Goal: Information Seeking & Learning: Learn about a topic

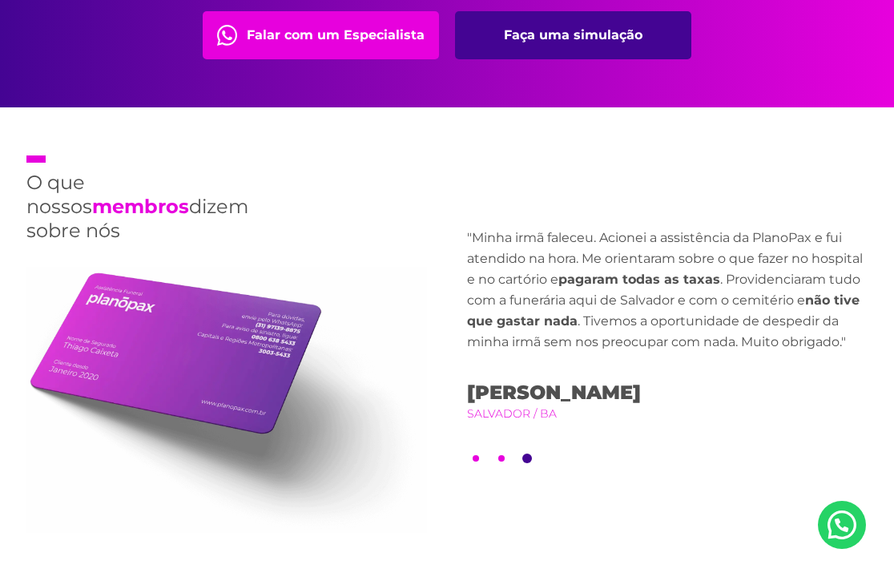
scroll to position [3519, 0]
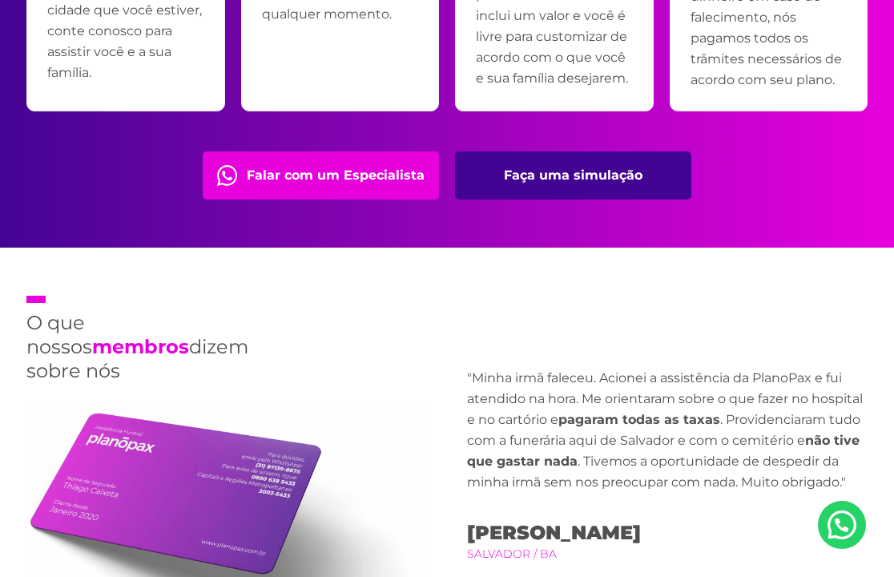
click at [548, 164] on link "Faça uma simulação" at bounding box center [573, 175] width 236 height 48
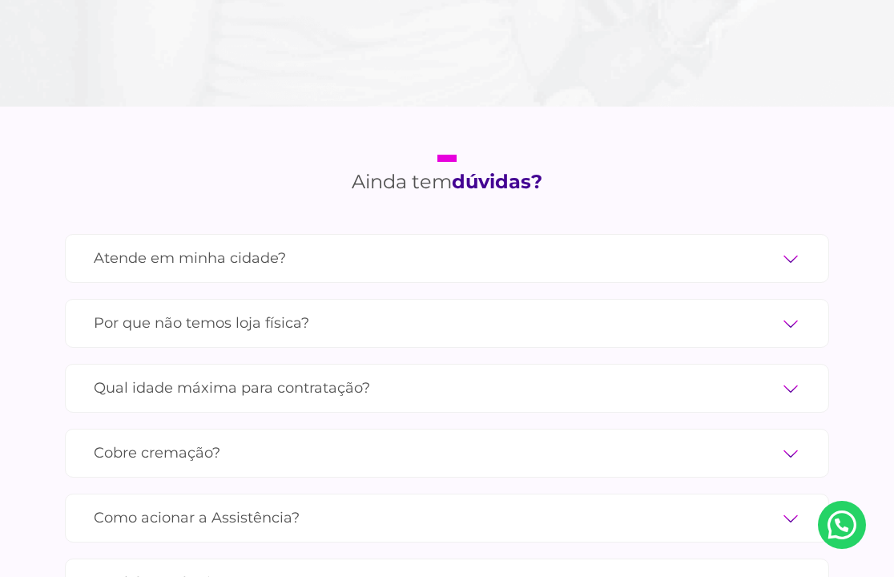
scroll to position [5262, 0]
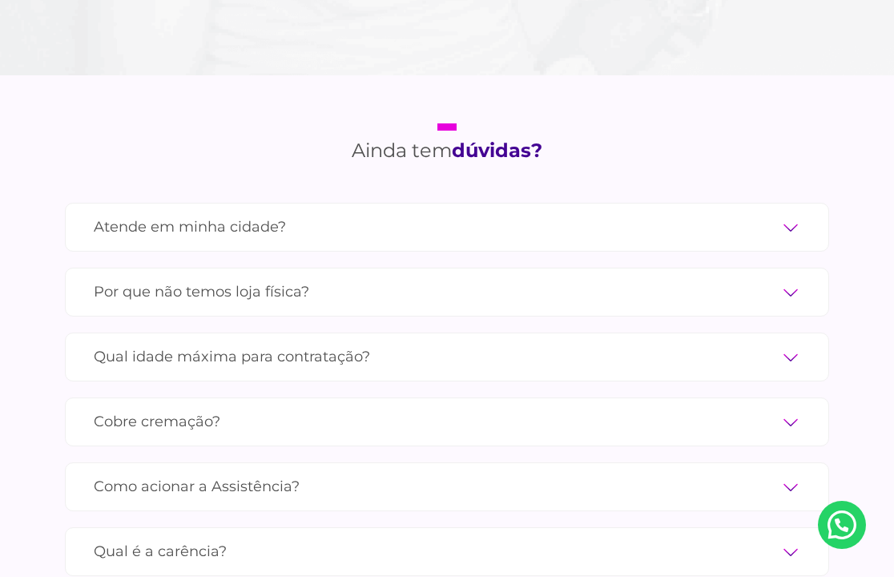
click at [482, 408] on label "Cobre cremação?" at bounding box center [447, 422] width 707 height 28
click at [0, 0] on input "Cobre cremação?" at bounding box center [0, 0] width 0 height 0
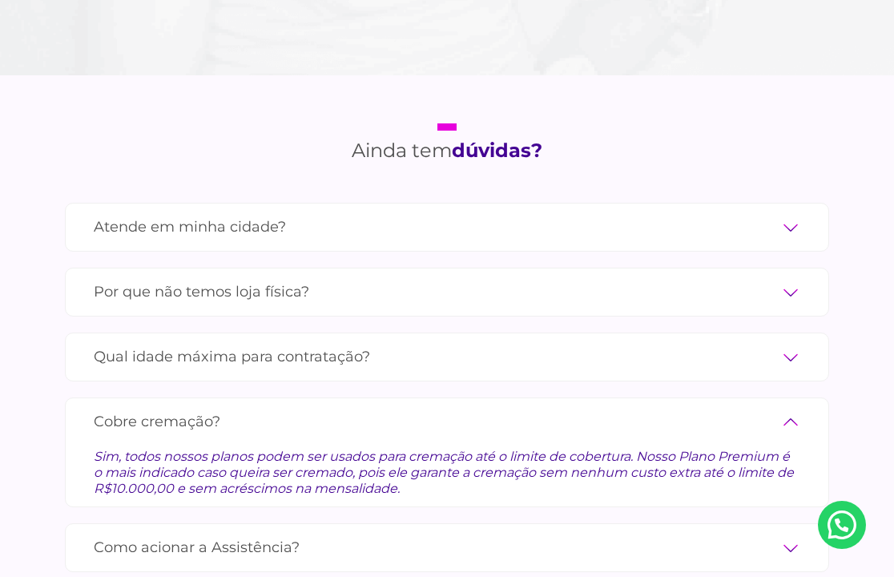
click at [482, 408] on label "Cobre cremação?" at bounding box center [447, 422] width 707 height 28
click at [0, 0] on input "Cobre cremação?" at bounding box center [0, 0] width 0 height 0
click at [799, 408] on label "Cobre cremação?" at bounding box center [447, 422] width 707 height 28
click at [0, 0] on input "Cobre cremação?" at bounding box center [0, 0] width 0 height 0
click at [791, 408] on label "Cobre cremação?" at bounding box center [447, 422] width 707 height 28
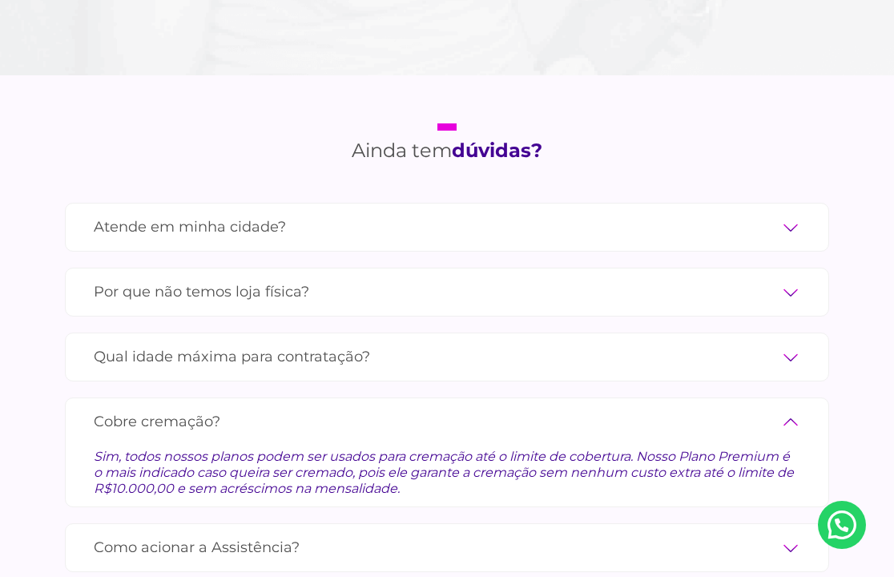
click at [0, 0] on input "Cobre cremação?" at bounding box center [0, 0] width 0 height 0
click at [791, 408] on label "Cobre cremação?" at bounding box center [447, 422] width 707 height 28
click at [0, 0] on input "Cobre cremação?" at bounding box center [0, 0] width 0 height 0
click at [714, 534] on label "Como acionar a Assistência?" at bounding box center [447, 548] width 707 height 28
click at [0, 0] on input "Como acionar a Assistência?" at bounding box center [0, 0] width 0 height 0
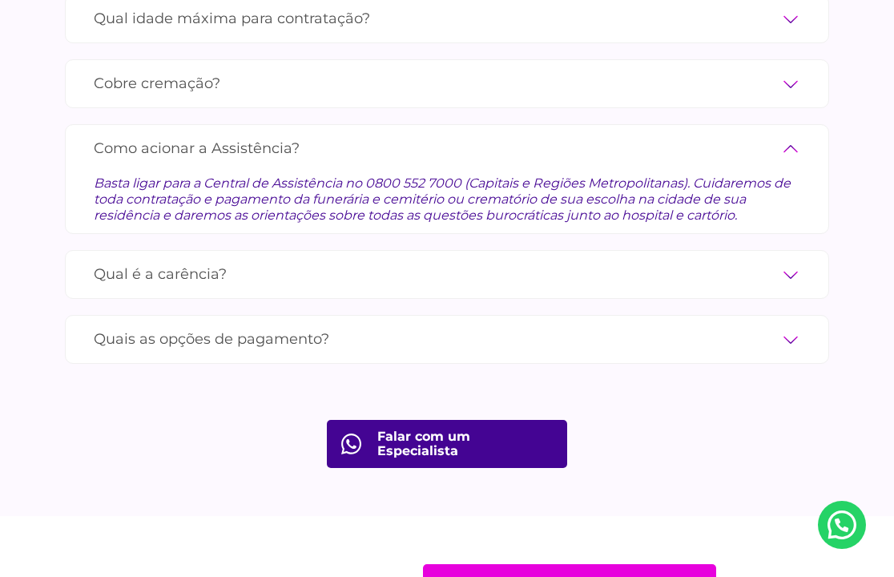
scroll to position [5590, 0]
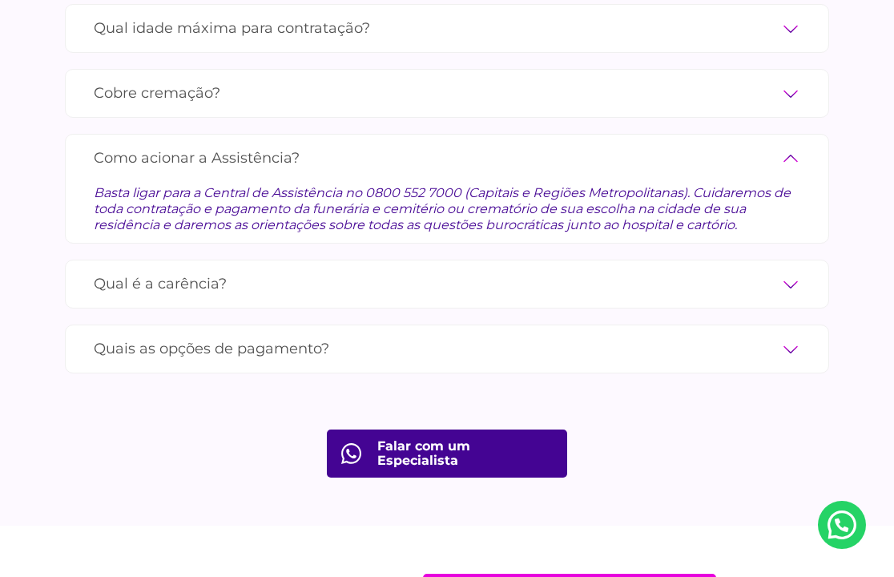
click at [653, 325] on div "Quais as opções de pagamento? Você pode pagar através de cartão de crédito, PIX…" at bounding box center [447, 349] width 764 height 49
click at [808, 325] on div "Quais as opções de pagamento? Você pode pagar através de cartão de crédito, PIX…" at bounding box center [447, 349] width 764 height 49
click at [799, 335] on label "Quais as opções de pagamento?" at bounding box center [447, 349] width 707 height 28
click at [0, 0] on input "Quais as opções de pagamento?" at bounding box center [0, 0] width 0 height 0
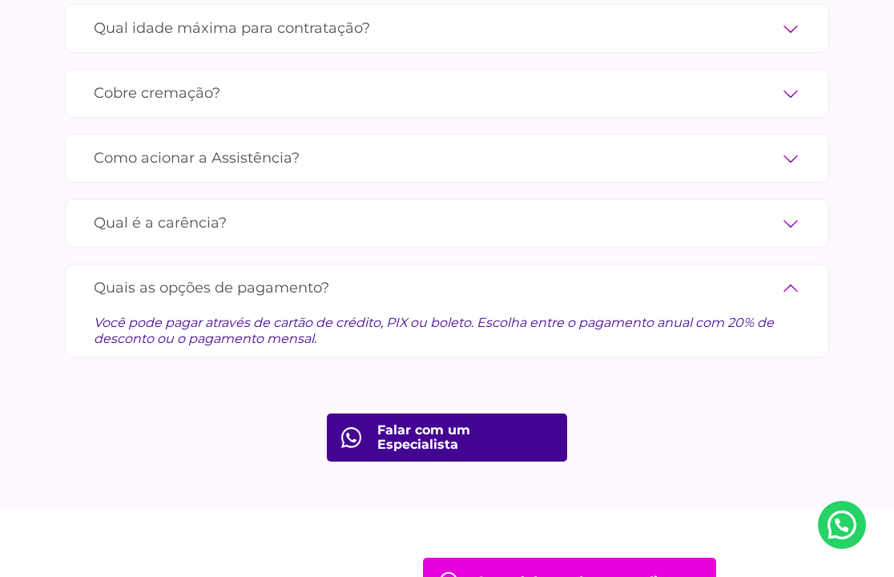
click at [779, 321] on div "Quais as opções de pagamento? Você pode pagar através de cartão de crédito, PIX…" at bounding box center [447, 311] width 764 height 94
click at [801, 216] on div "Qual é a carência? Apenas 24h úteis para morte acidental e somente 90 dias para…" at bounding box center [447, 223] width 764 height 49
click at [787, 209] on label "Qual é a carência?" at bounding box center [447, 223] width 707 height 28
click at [0, 0] on input "Qual é a carência?" at bounding box center [0, 0] width 0 height 0
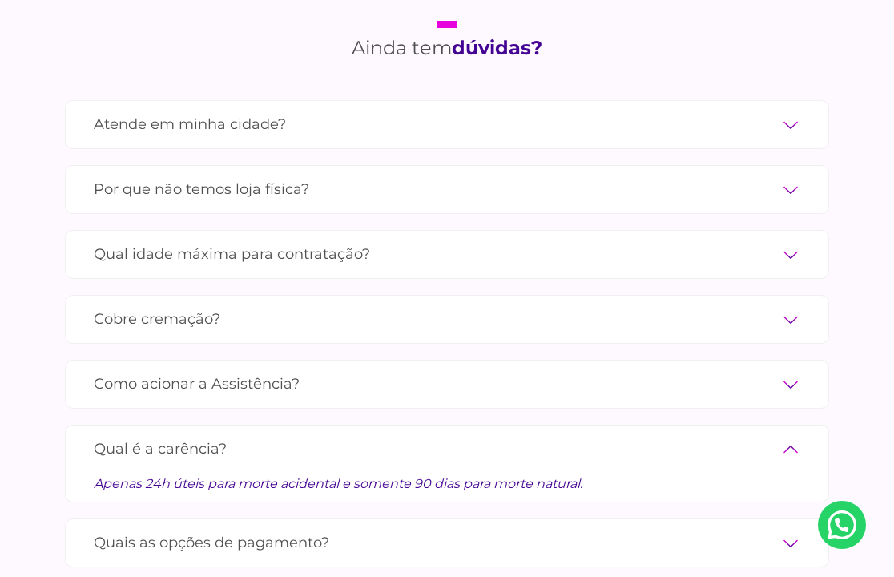
scroll to position [5367, 0]
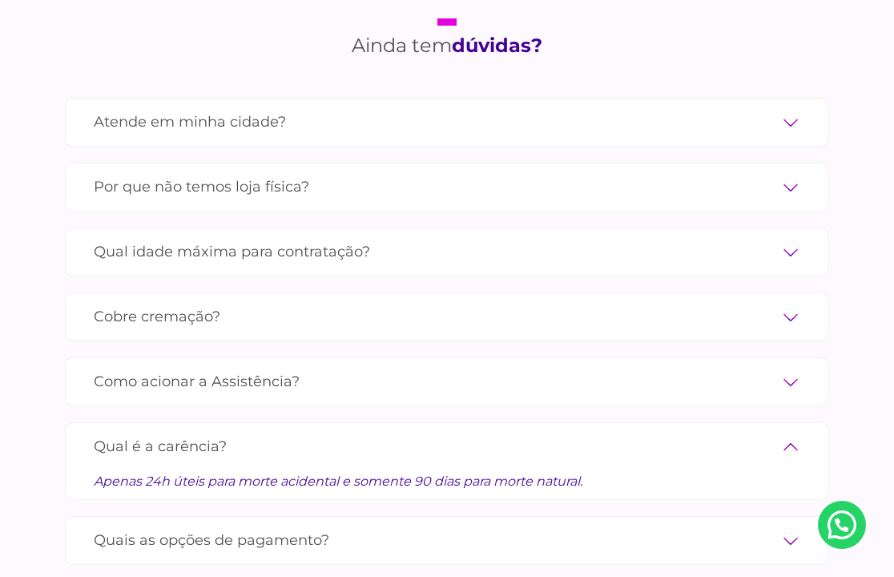
click at [788, 108] on label "Atende em minha cidade?" at bounding box center [447, 122] width 707 height 28
click at [0, 0] on input "Atende em minha cidade?" at bounding box center [0, 0] width 0 height 0
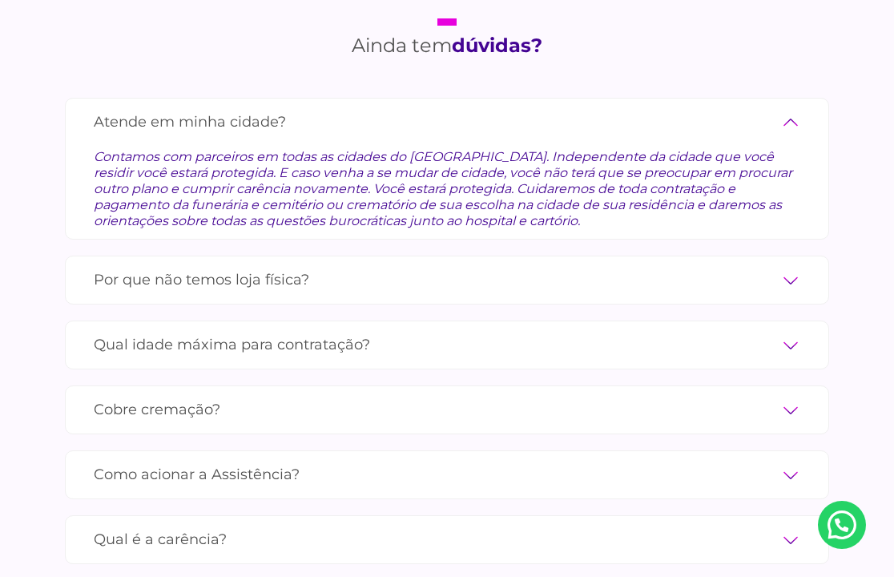
click at [663, 266] on label "Por que não temos loja física?" at bounding box center [447, 280] width 707 height 28
click at [0, 0] on input "Por que não temos loja física?" at bounding box center [0, 0] width 0 height 0
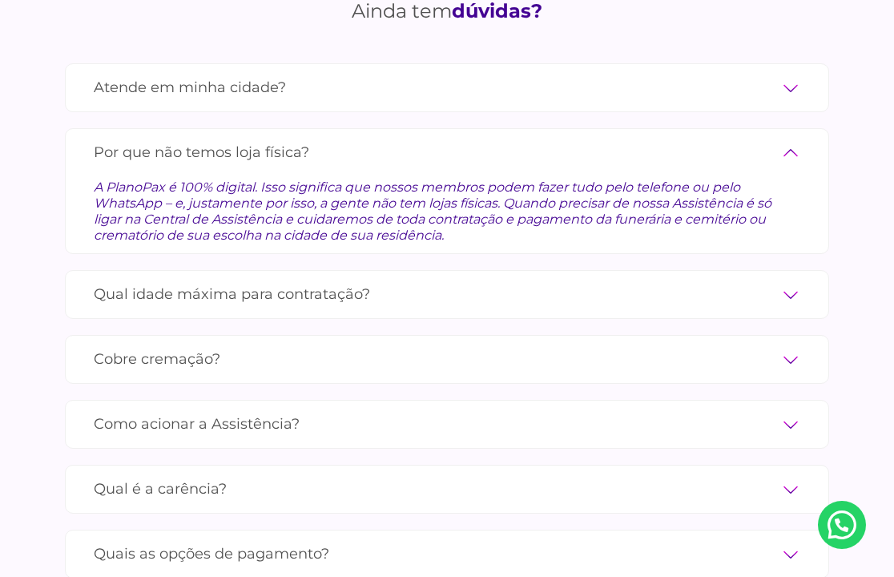
scroll to position [5408, 0]
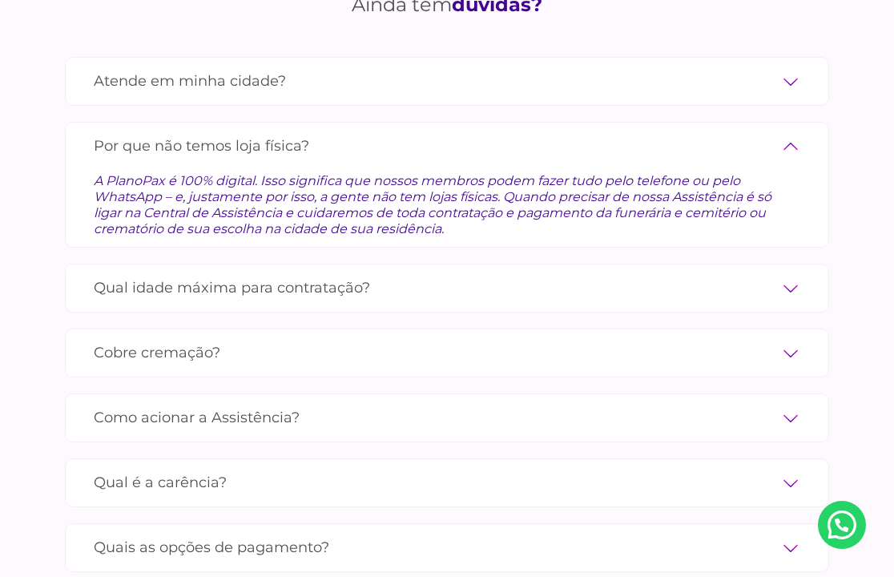
click at [654, 274] on label "Qual idade máxima para contratação?" at bounding box center [447, 288] width 707 height 28
click at [0, 0] on input "Qual idade máxima para contratação?" at bounding box center [0, 0] width 0 height 0
